Goal: Transaction & Acquisition: Purchase product/service

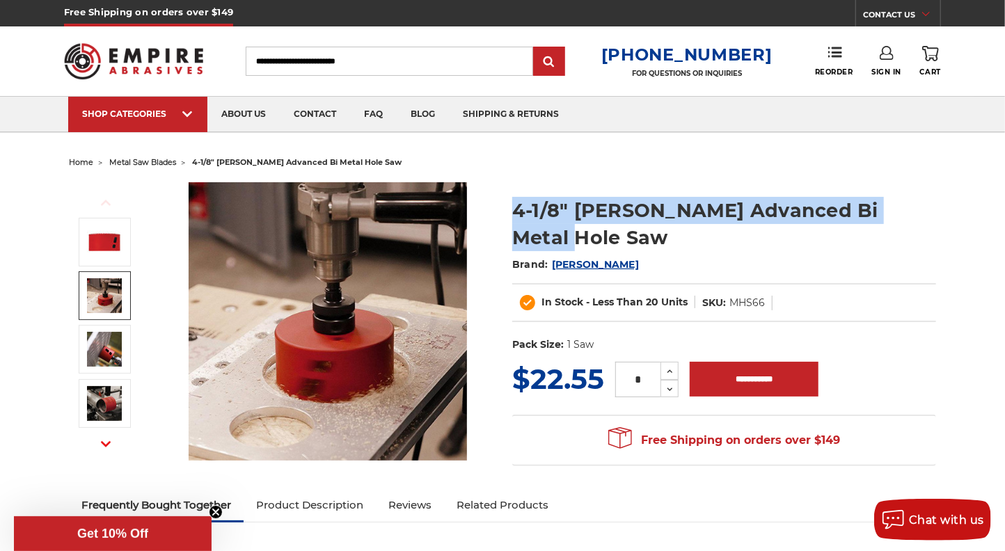
drag, startPoint x: 923, startPoint y: 209, endPoint x: 518, endPoint y: 206, distance: 405.0
click at [518, 206] on h1 "4-1/8" [PERSON_NAME] Advanced Bi Metal Hole Saw" at bounding box center [724, 224] width 424 height 54
drag, startPoint x: 518, startPoint y: 206, endPoint x: 575, endPoint y: 208, distance: 57.1
copy h1 "4-1/8" [PERSON_NAME] Advanced Bi Metal Hole Saw"
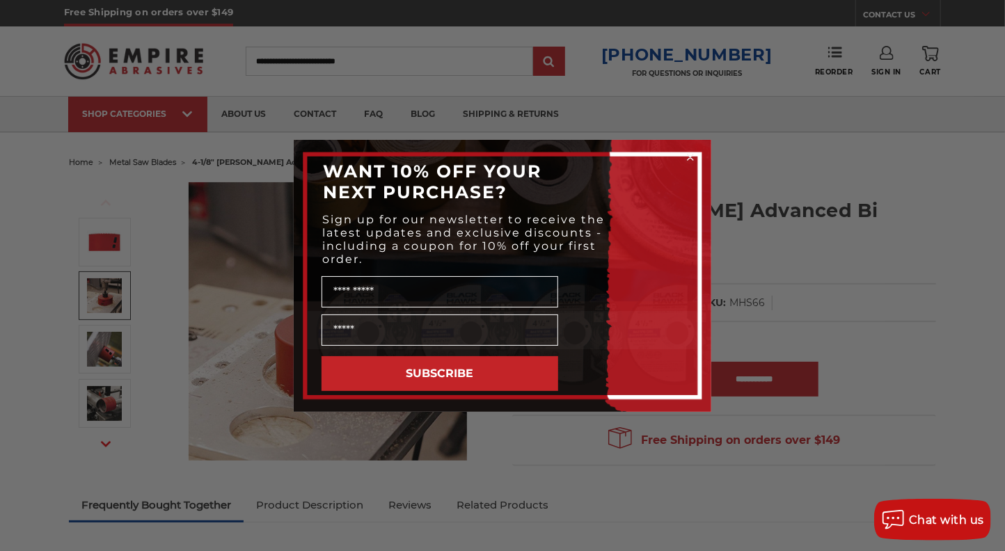
click at [72, 175] on div "Close dialog WANT 10% OFF YOUR NEXT PURCHASE? Sign up for our newsletter to rec…" at bounding box center [502, 275] width 1005 height 551
click at [690, 153] on circle "Close dialog" at bounding box center [690, 156] width 13 height 13
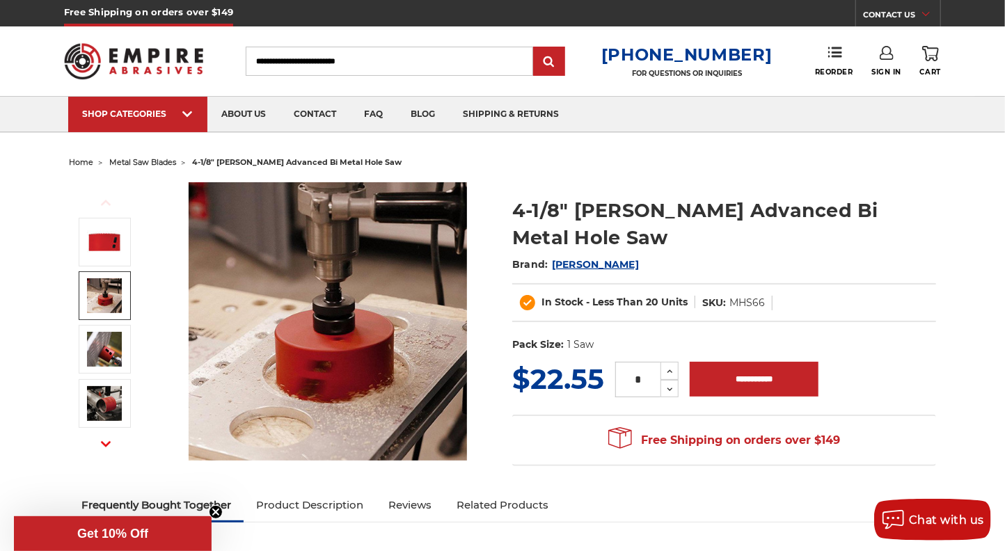
click at [93, 292] on img at bounding box center [104, 295] width 35 height 35
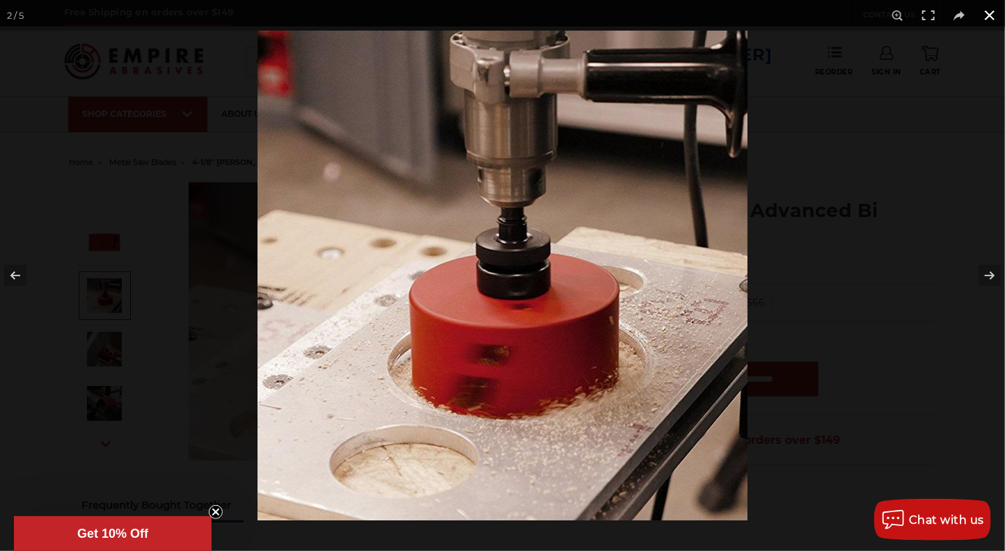
click at [988, 11] on button at bounding box center [989, 15] width 31 height 31
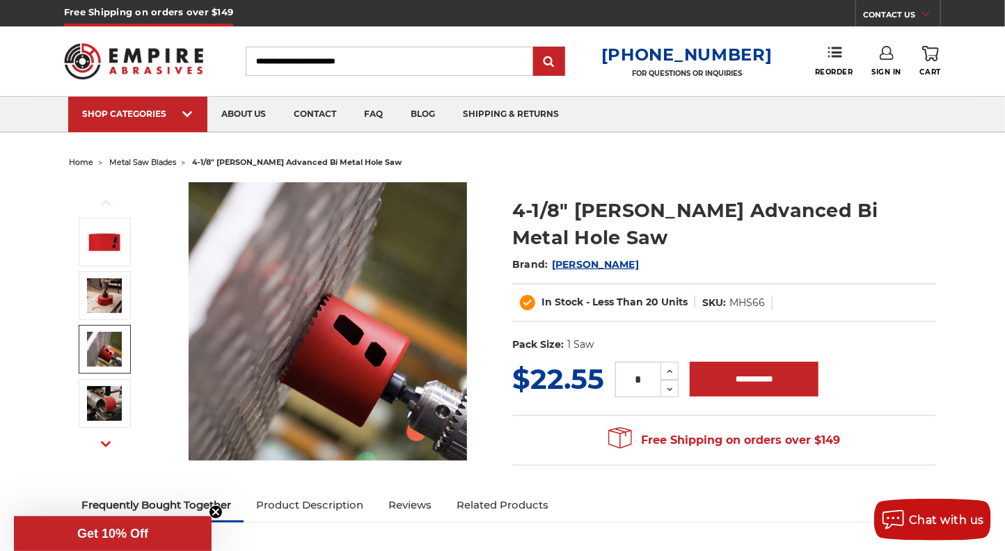
click at [105, 347] on img at bounding box center [104, 349] width 35 height 35
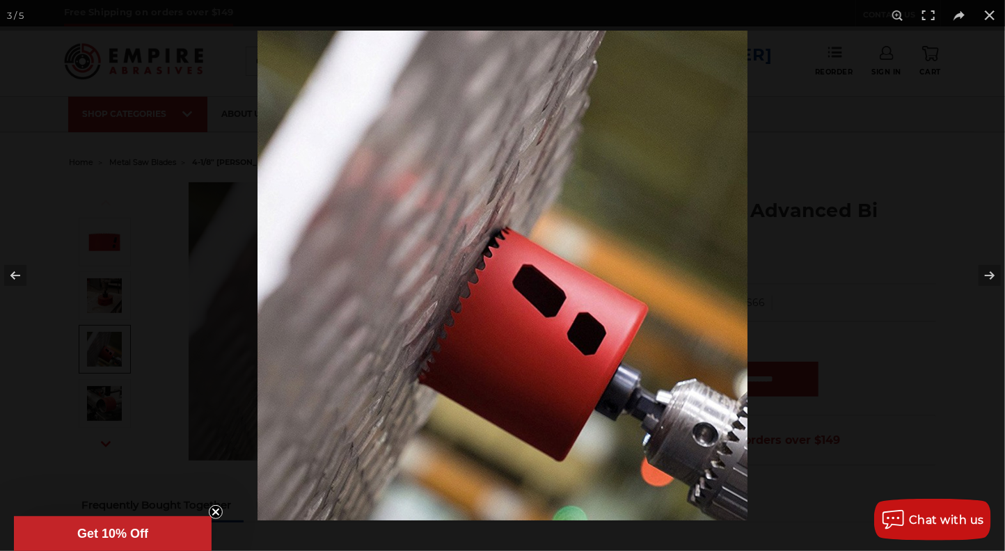
click at [97, 402] on div at bounding box center [502, 275] width 1005 height 551
